Goal: Task Accomplishment & Management: Manage account settings

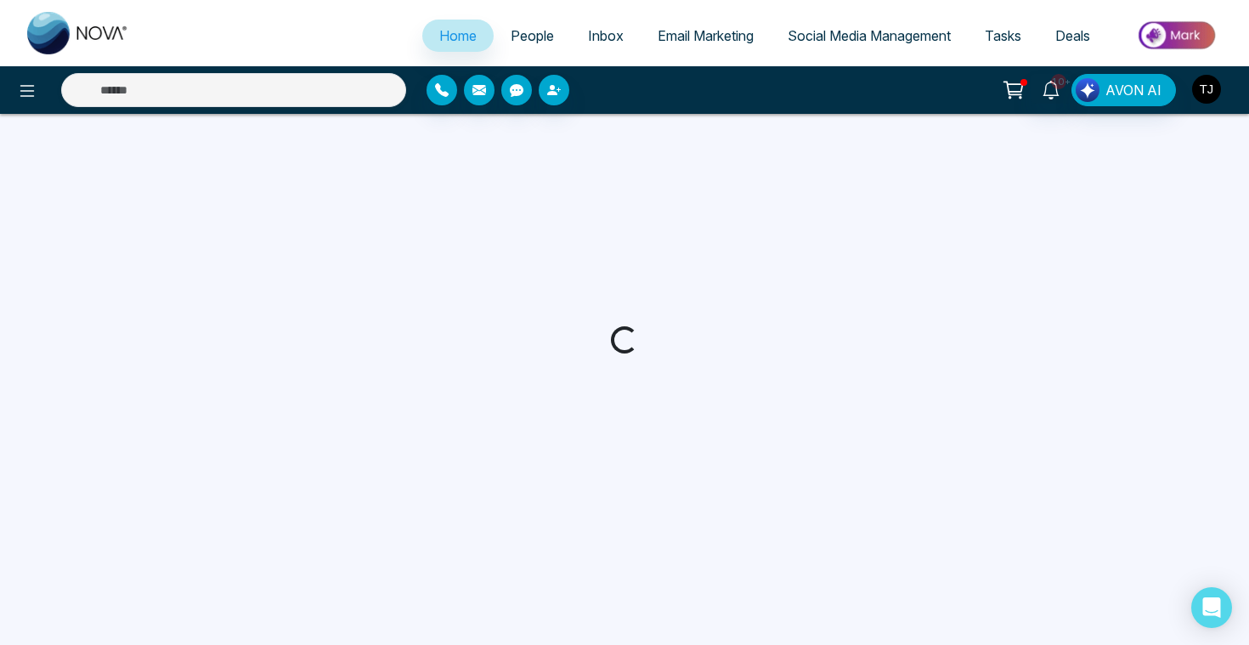
select select "*"
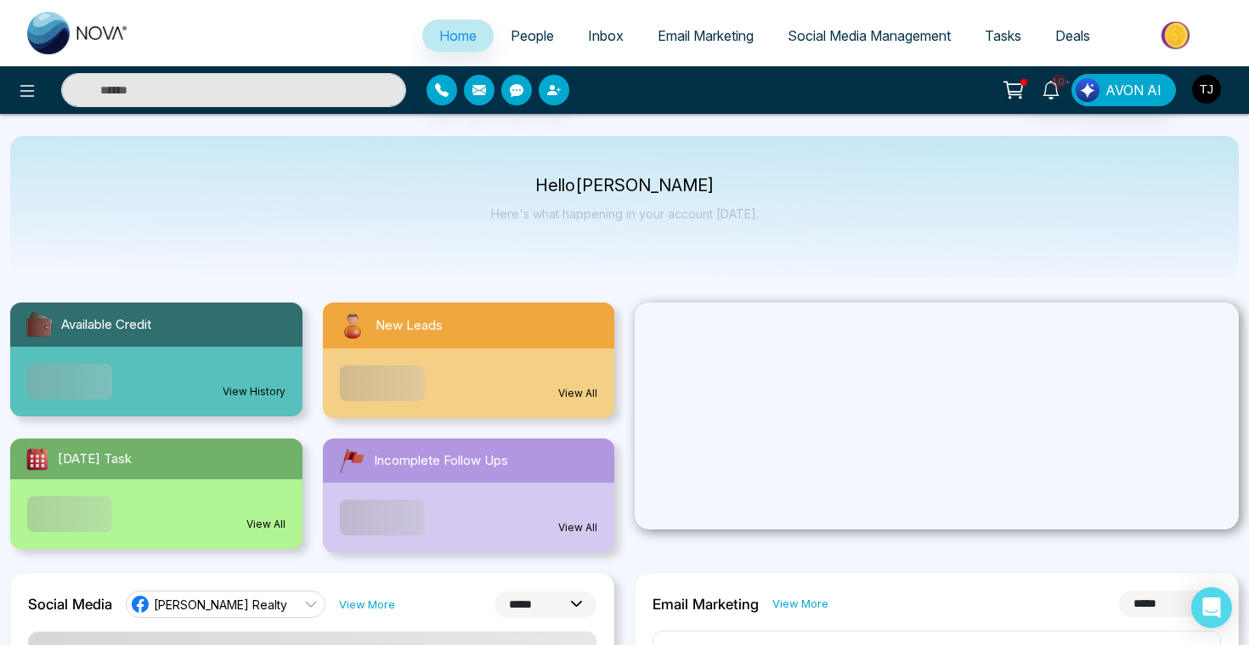
click at [1199, 103] on button "button" at bounding box center [1206, 89] width 31 height 31
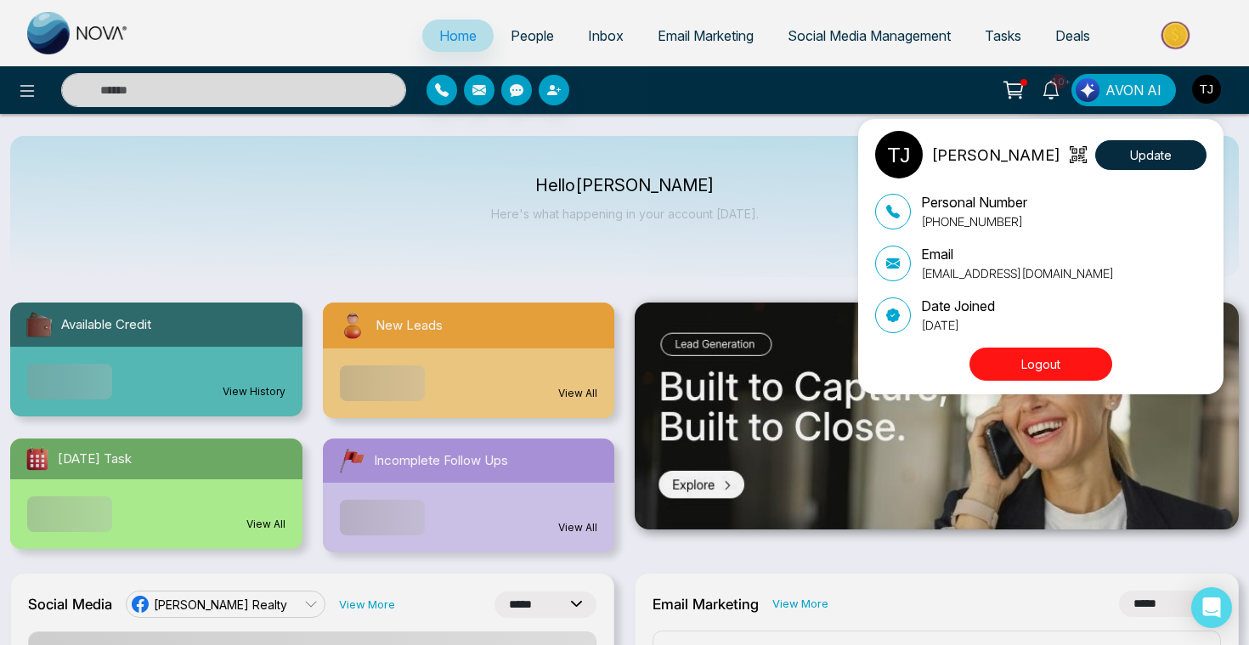
click at [1060, 365] on button "Logout" at bounding box center [1041, 364] width 143 height 33
